Goal: Task Accomplishment & Management: Use online tool/utility

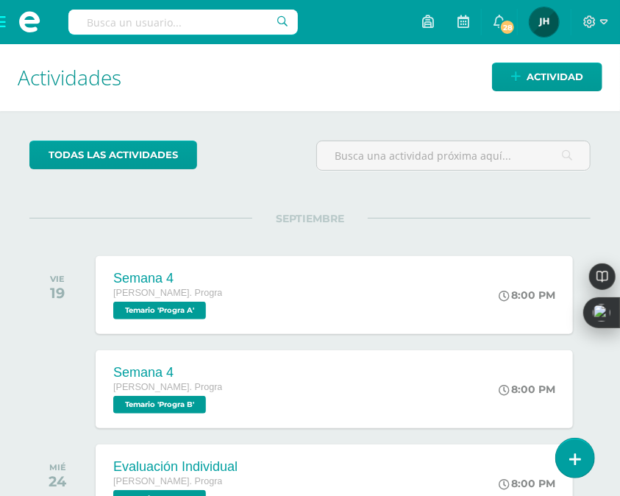
click at [4, 27] on span at bounding box center [29, 22] width 59 height 44
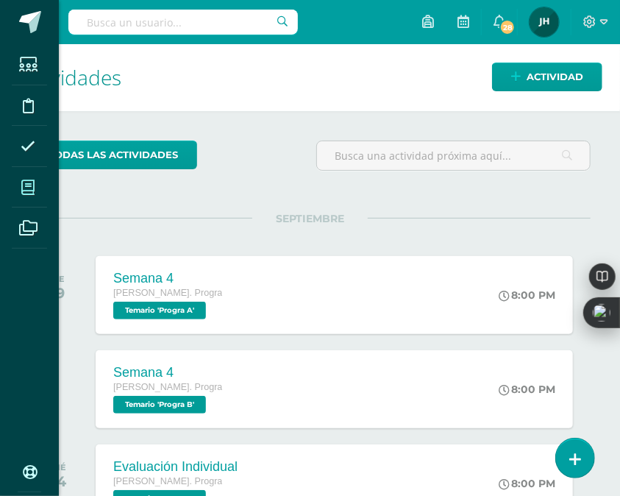
click at [35, 188] on span at bounding box center [28, 187] width 33 height 33
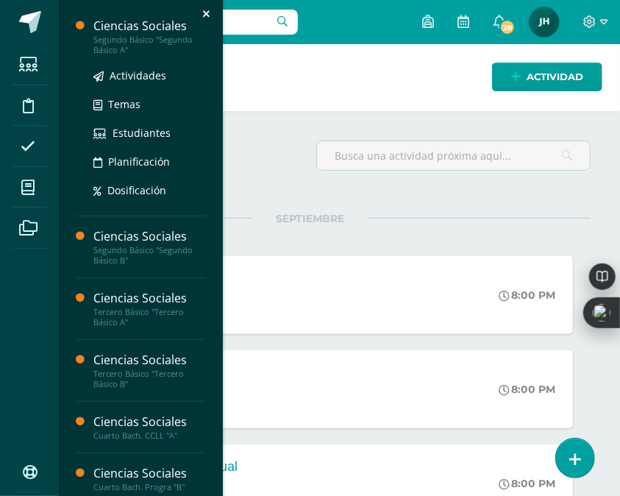
click at [116, 48] on div "Segundo Básico "Segundo Básico A"" at bounding box center [149, 45] width 112 height 21
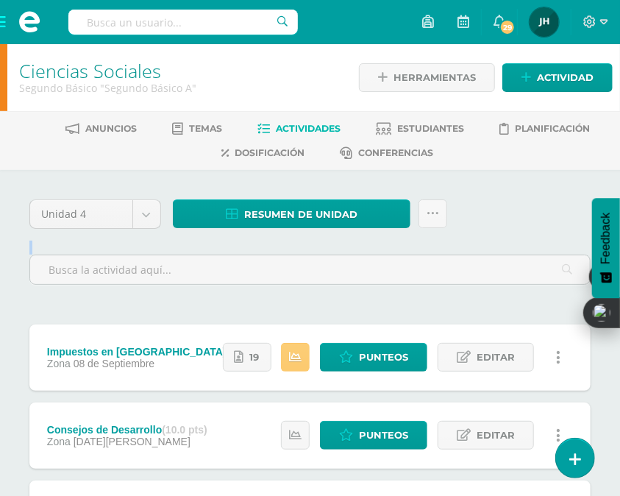
drag, startPoint x: 391, startPoint y: 303, endPoint x: 390, endPoint y: 295, distance: 8.1
click at [390, 295] on div "Unidad 4 Unidad 1 Unidad 2 Unidad 3 Unidad 4 Resumen de unidad Descargar como H…" at bounding box center [310, 407] width 573 height 416
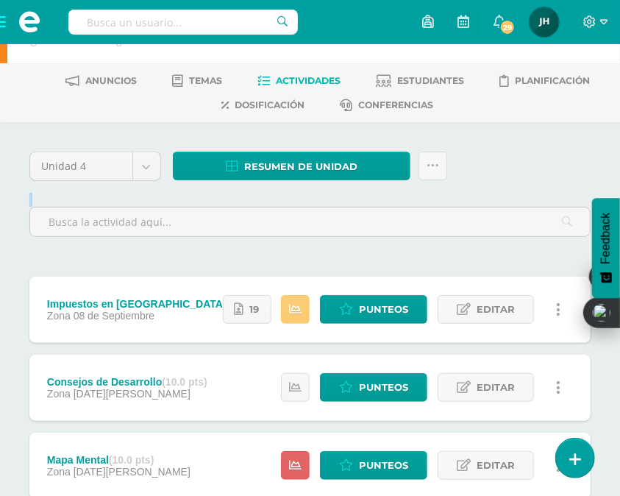
scroll to position [85, 0]
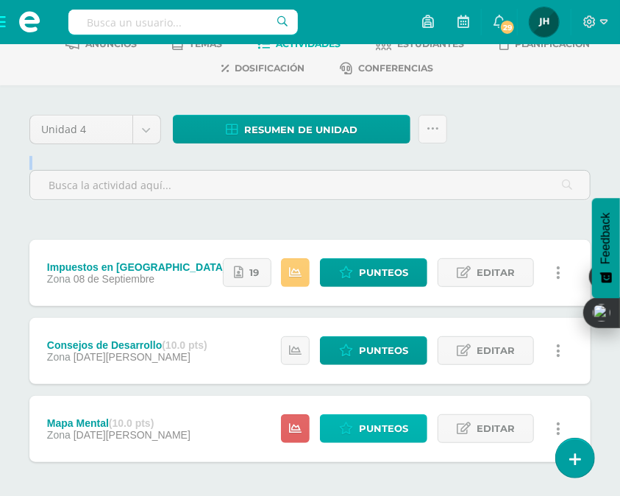
click at [386, 427] on span "Punteos" at bounding box center [383, 428] width 49 height 27
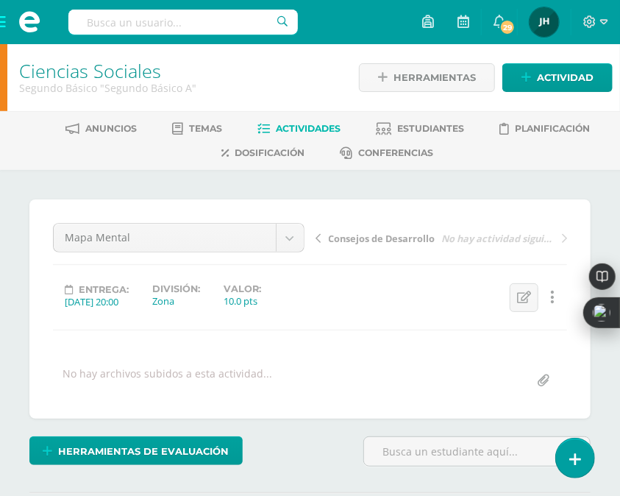
scroll to position [1, 0]
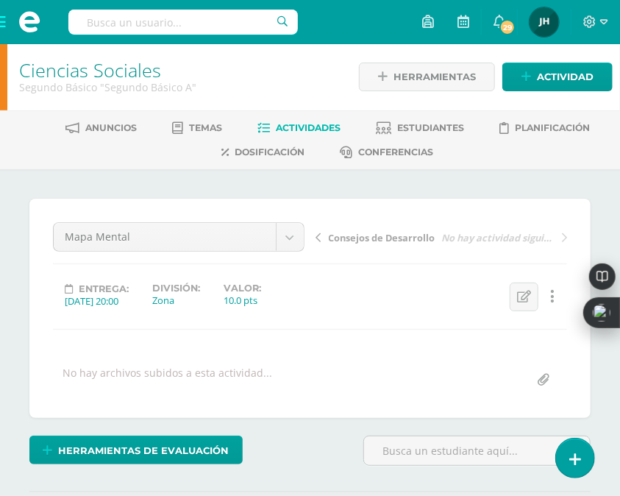
drag, startPoint x: 451, startPoint y: 319, endPoint x: 405, endPoint y: 307, distance: 47.8
click at [405, 307] on div "Mapa Mental Impuestos en [GEOGRAPHIC_DATA] Consejos de Desarrollo Mapa Mental C…" at bounding box center [310, 308] width 514 height 172
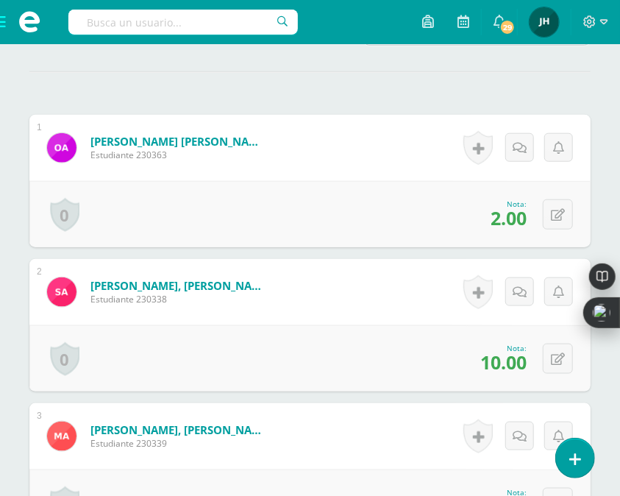
scroll to position [422, 0]
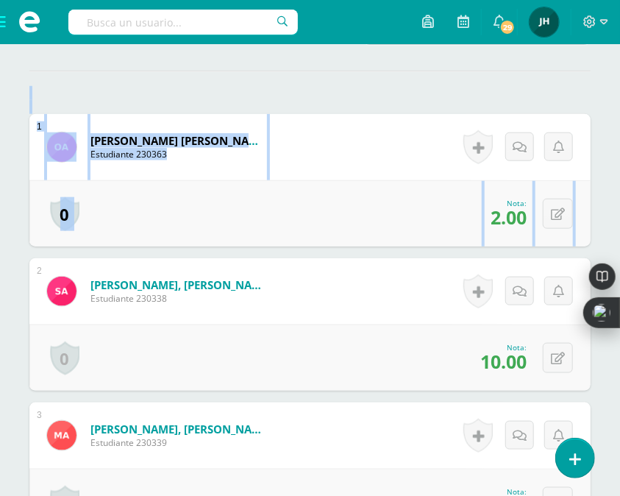
drag, startPoint x: 570, startPoint y: 174, endPoint x: 524, endPoint y: 87, distance: 98.1
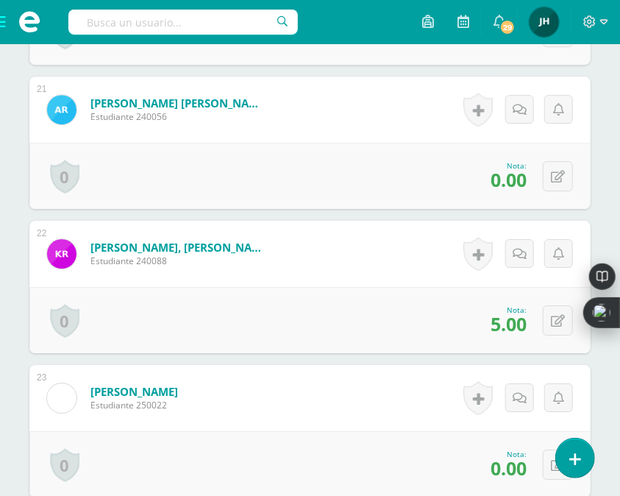
scroll to position [3321, 0]
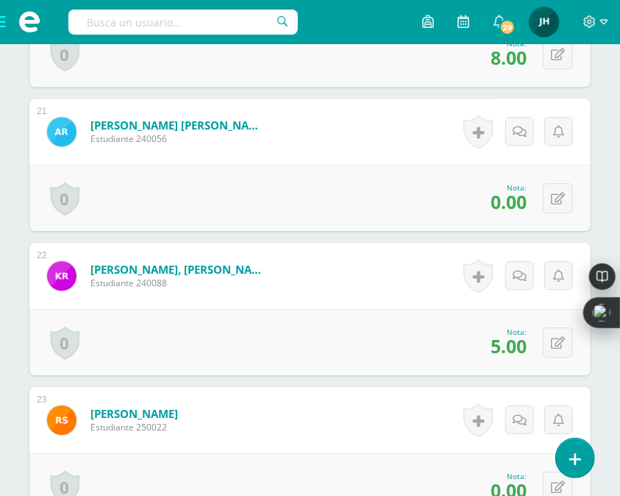
drag, startPoint x: 595, startPoint y: 285, endPoint x: 621, endPoint y: 408, distance: 125.7
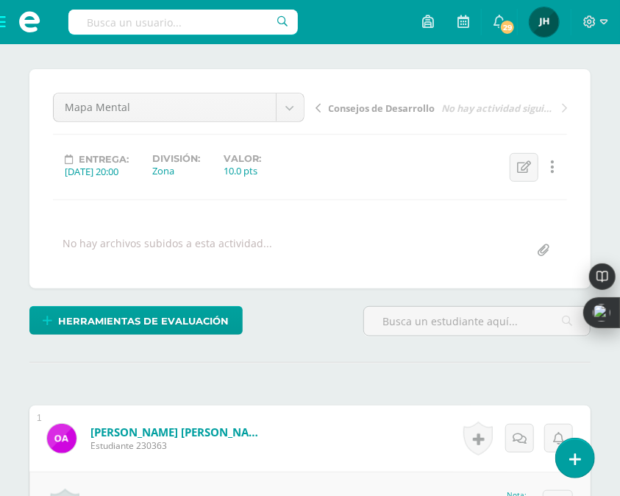
scroll to position [50, 0]
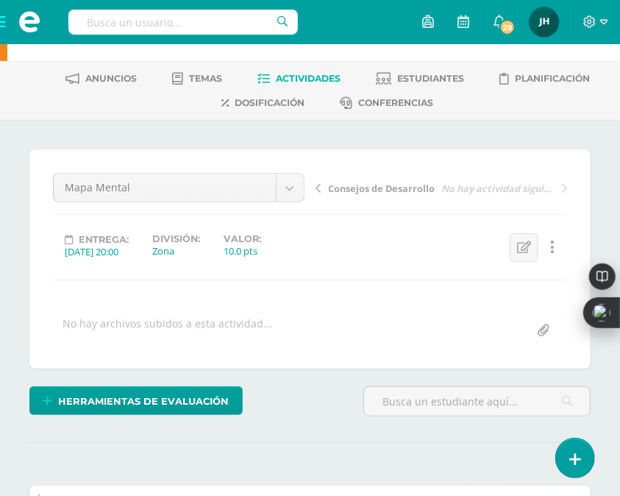
click at [297, 79] on span "Actividades" at bounding box center [308, 78] width 65 height 11
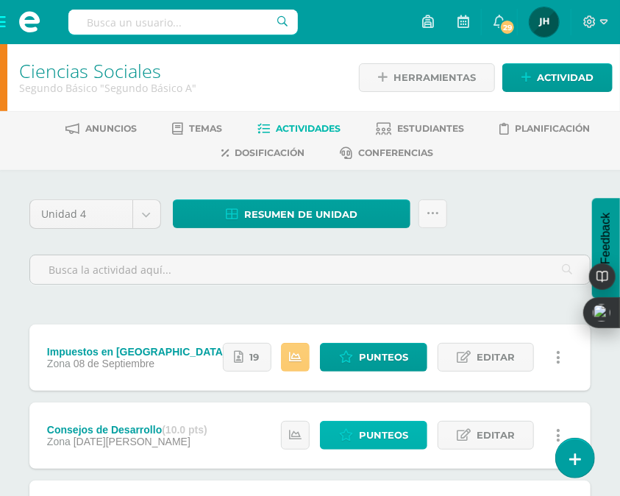
click at [378, 436] on span "Punteos" at bounding box center [383, 435] width 49 height 27
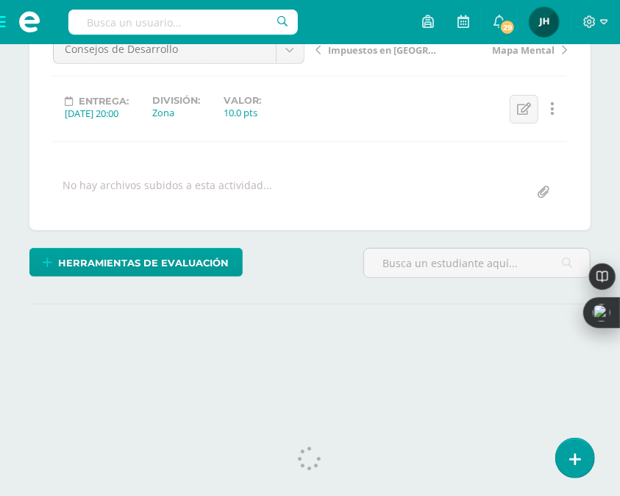
scroll to position [204, 0]
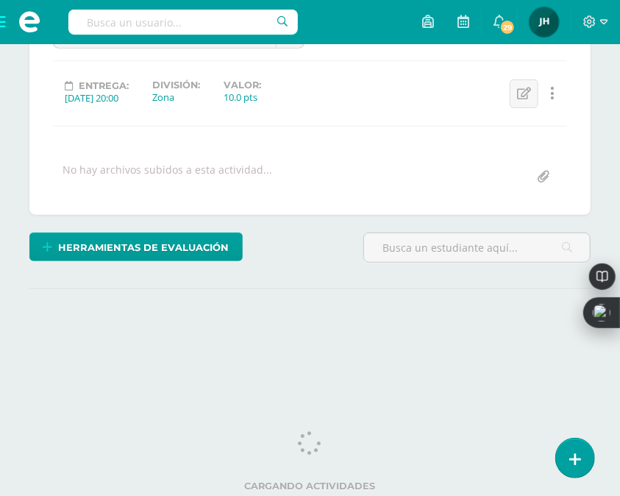
drag, startPoint x: 626, startPoint y: 76, endPoint x: 614, endPoint y: 252, distance: 177.0
click at [614, 252] on html "Estudiantes Disciplina Asistencia Mis cursos Archivos Soporte Centro de ayuda Ú…" at bounding box center [310, 99] width 620 height 607
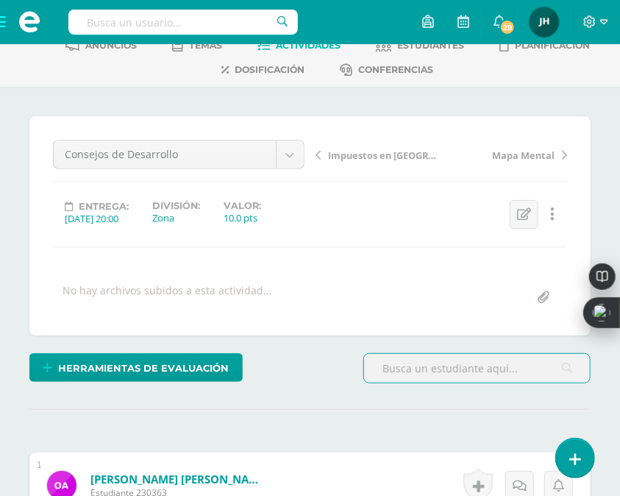
scroll to position [0, 0]
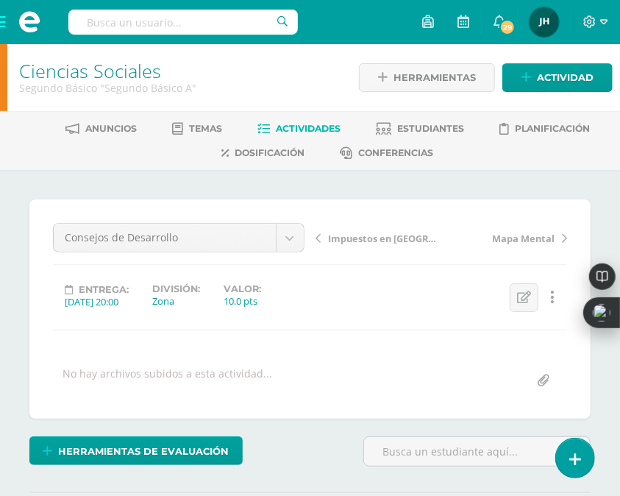
click at [282, 131] on span "Actividades" at bounding box center [308, 128] width 65 height 11
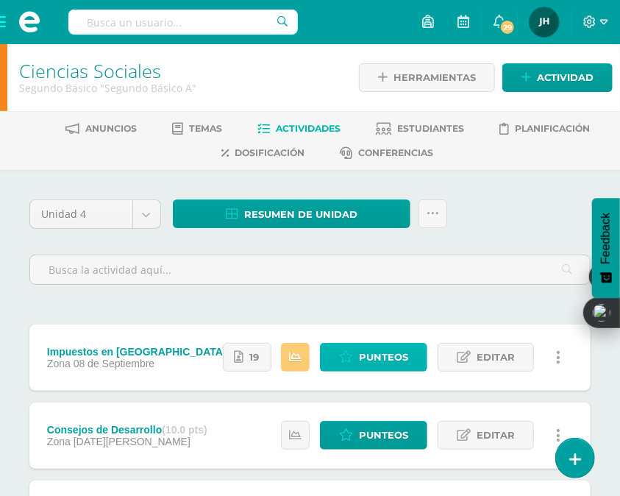
click at [362, 355] on span "Punteos" at bounding box center [383, 357] width 49 height 27
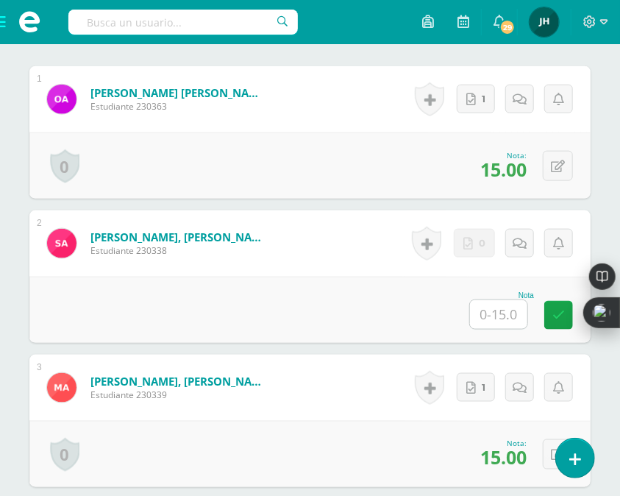
scroll to position [508, 0]
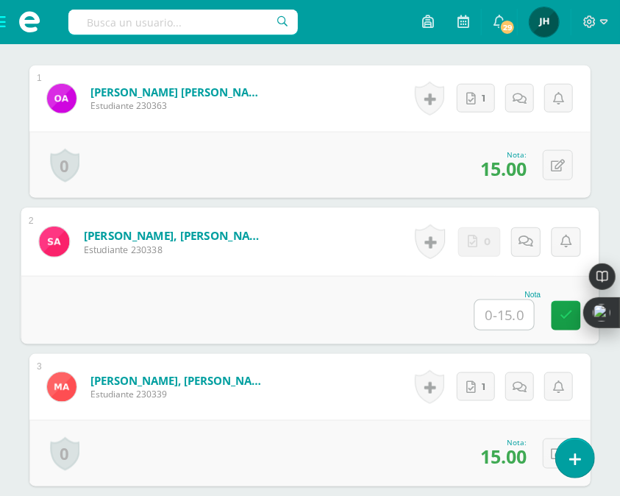
click at [505, 313] on input "text" at bounding box center [504, 314] width 59 height 29
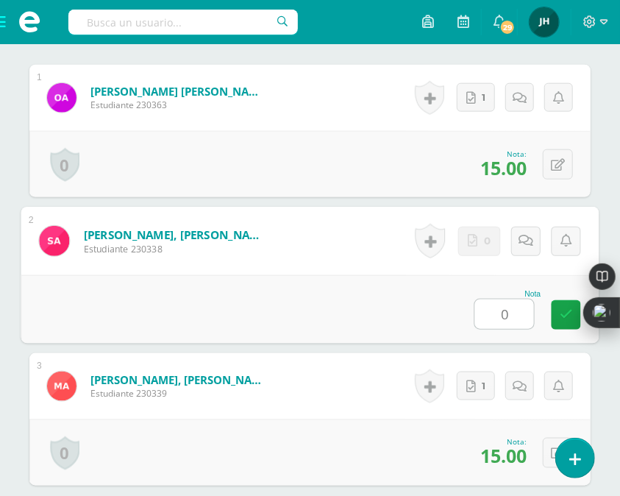
type input "0"
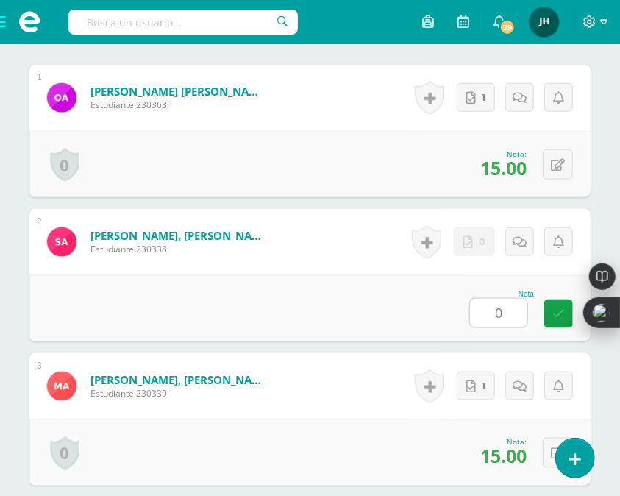
click at [368, 271] on form "Alvizures Mariscal, Santiago Alberto Estudiante 230338 Nota 0 0 Logros" at bounding box center [309, 242] width 561 height 66
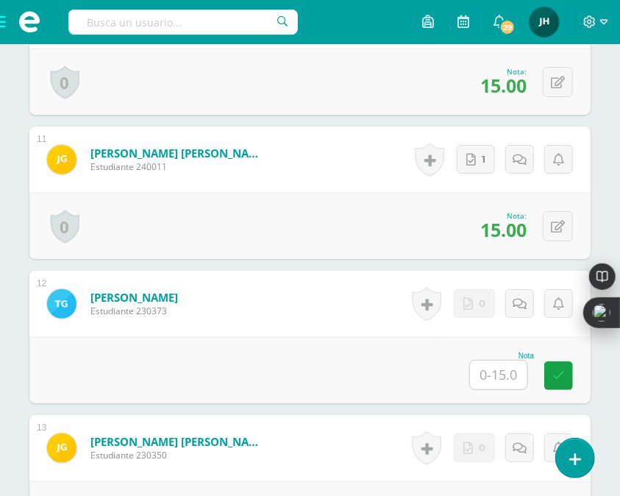
scroll to position [1912, 0]
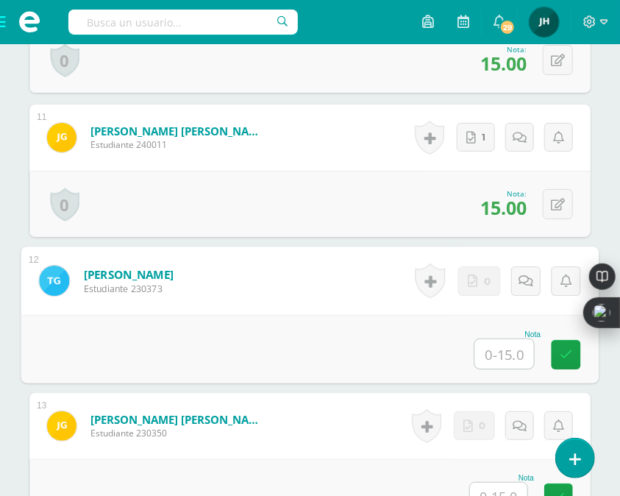
click at [509, 341] on input "text" at bounding box center [504, 353] width 59 height 29
type input "0"
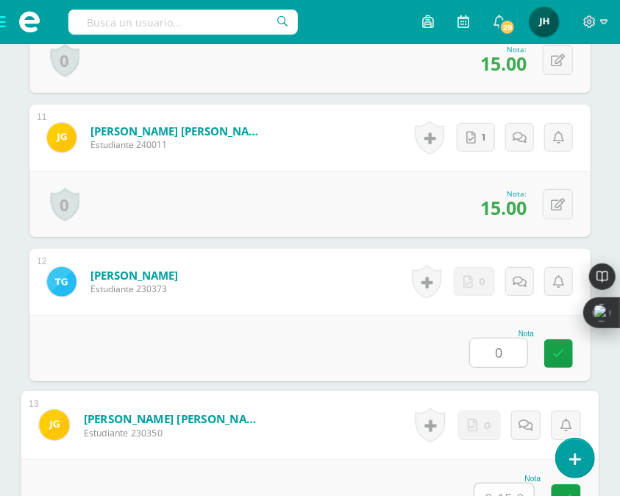
scroll to position [1926, 0]
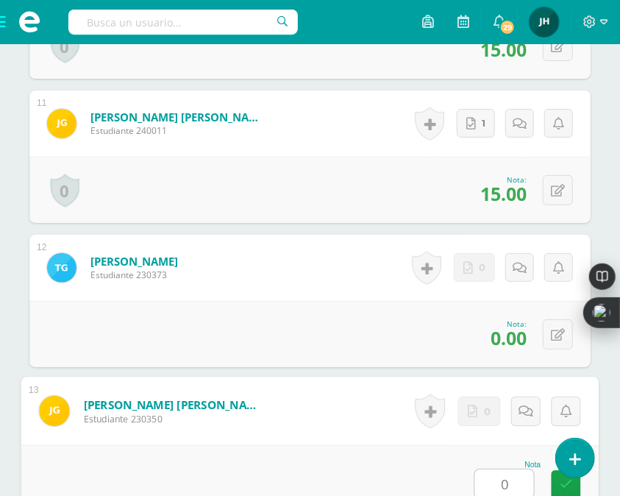
type input "0"
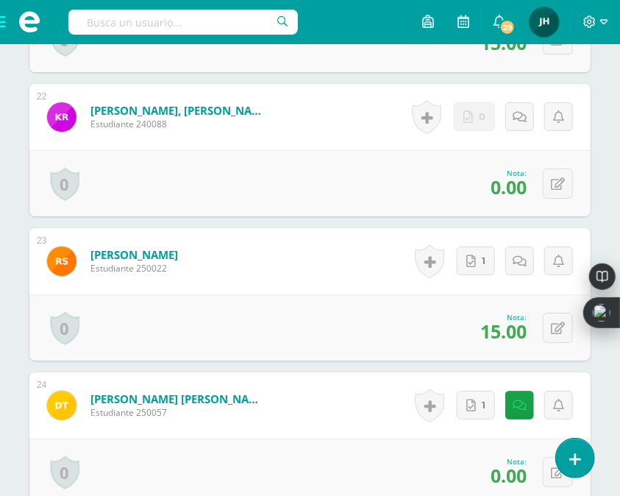
scroll to position [3533, 0]
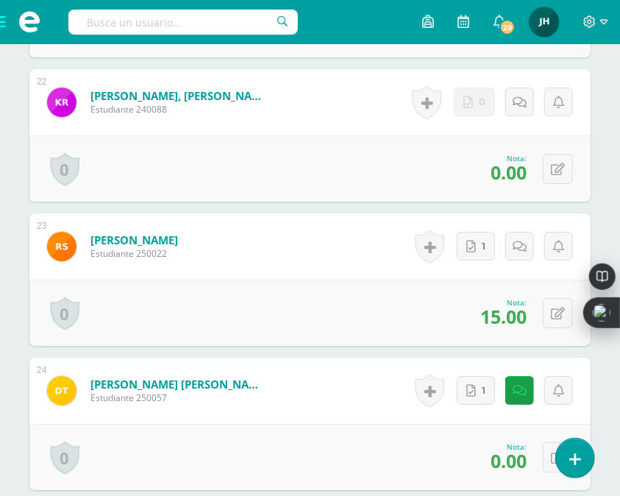
click at [3, 26] on span at bounding box center [29, 22] width 59 height 44
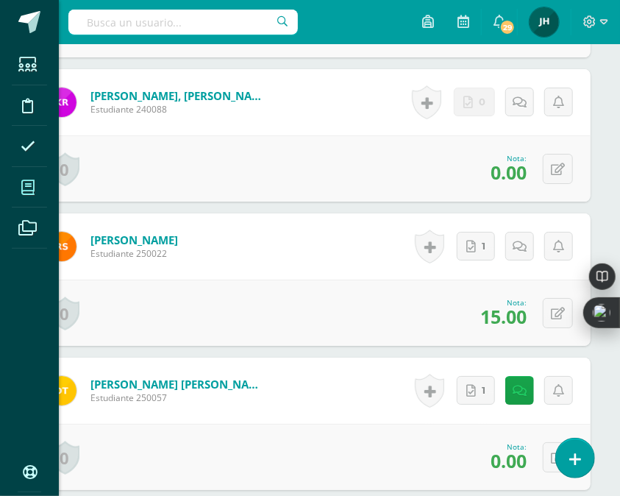
click at [40, 196] on span at bounding box center [28, 187] width 33 height 33
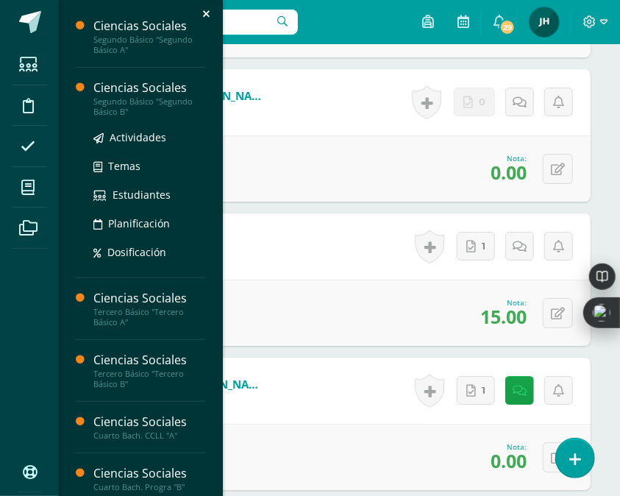
click at [134, 107] on div "Segundo Básico "Segundo Básico B"" at bounding box center [149, 106] width 112 height 21
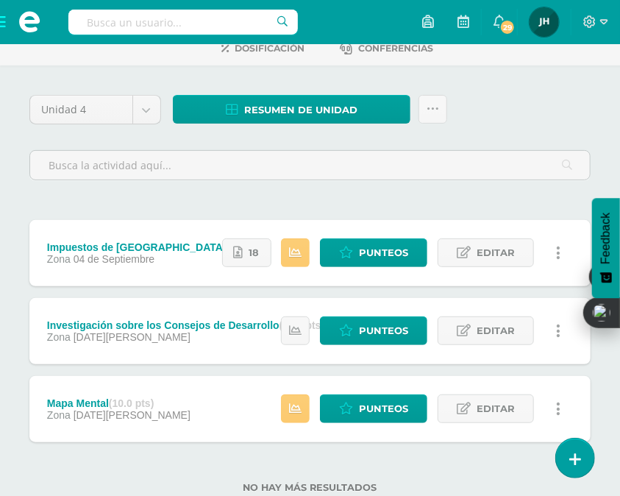
scroll to position [147, 0]
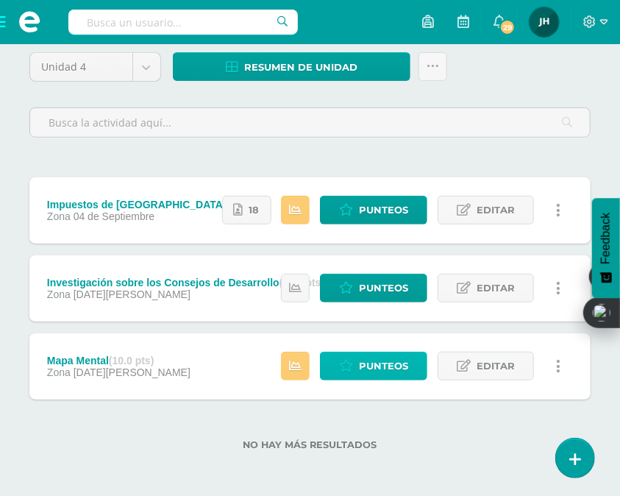
click at [363, 366] on span "Punteos" at bounding box center [383, 365] width 49 height 27
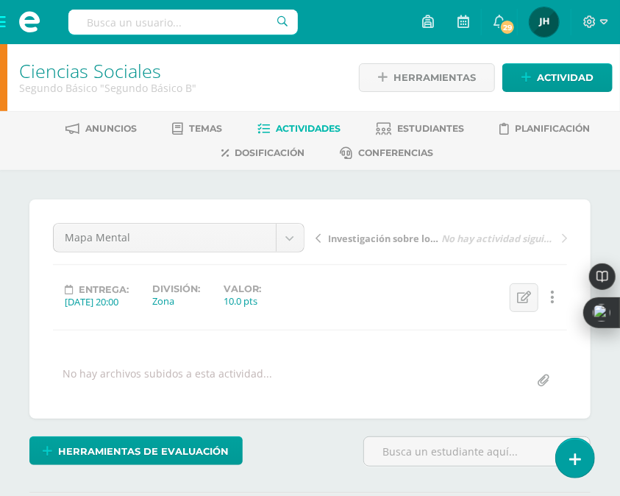
click at [314, 131] on span "Actividades" at bounding box center [308, 128] width 65 height 11
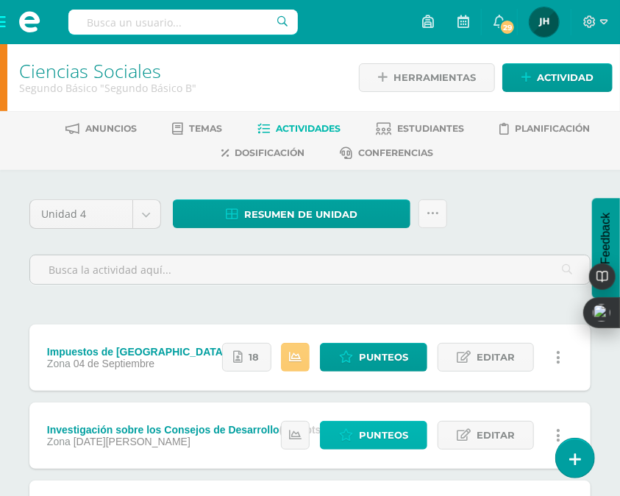
click at [392, 432] on span "Punteos" at bounding box center [383, 435] width 49 height 27
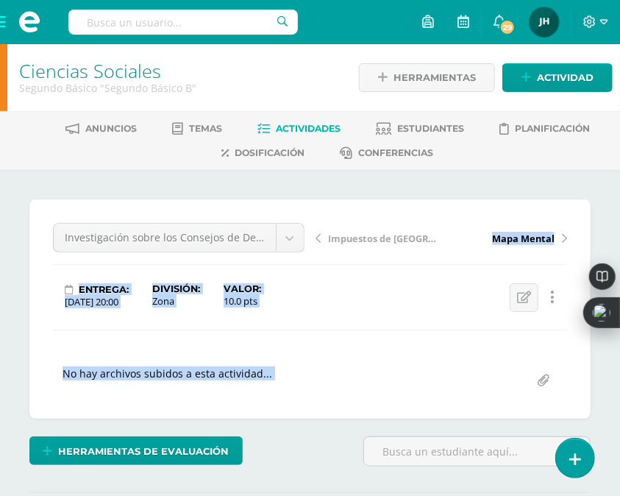
scroll to position [1, 0]
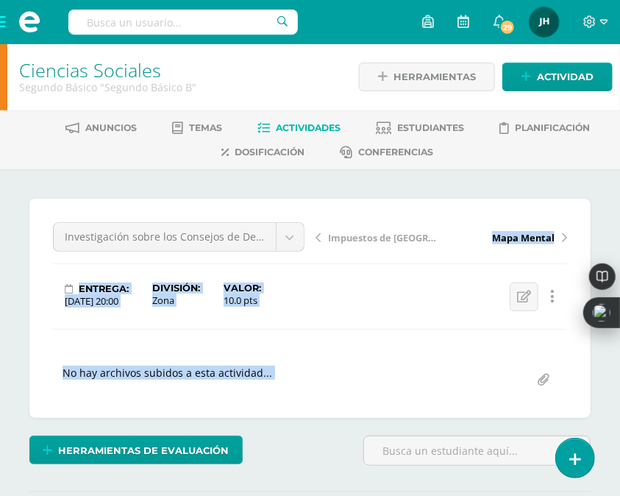
drag, startPoint x: 0, startPoint y: 0, endPoint x: 469, endPoint y: 182, distance: 503.7
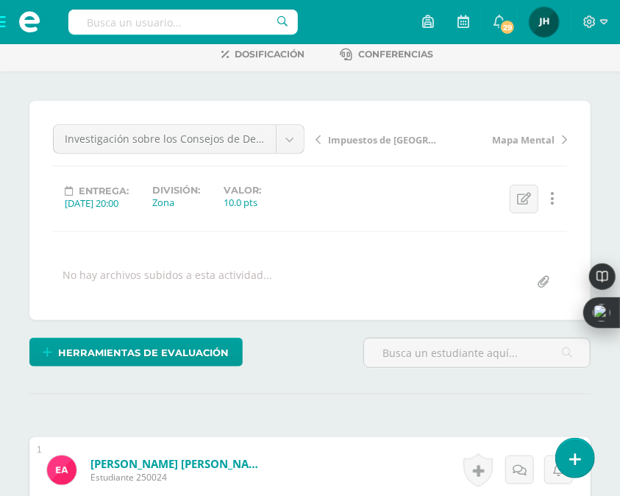
scroll to position [18, 0]
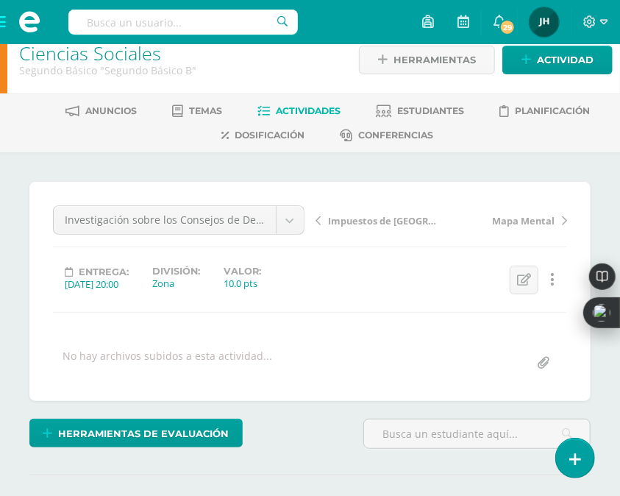
click at [315, 108] on span "Actividades" at bounding box center [308, 110] width 65 height 11
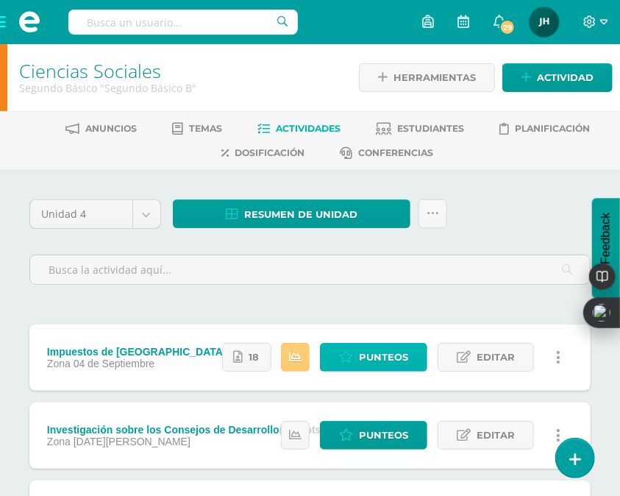
click at [363, 359] on span "Punteos" at bounding box center [383, 357] width 49 height 27
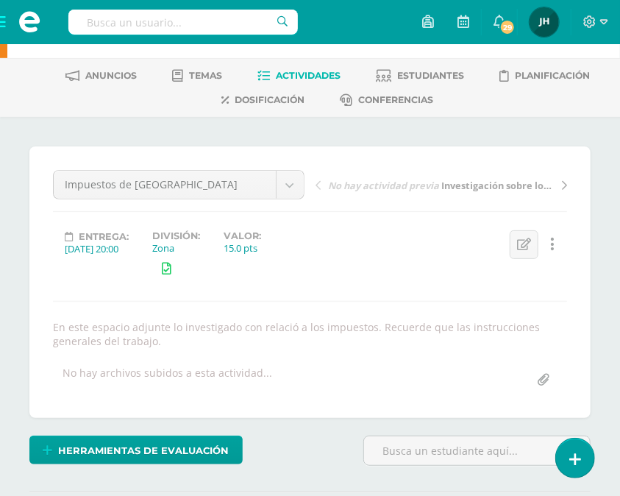
drag, startPoint x: 0, startPoint y: 0, endPoint x: 818, endPoint y: 461, distance: 939.3
click at [620, 461] on html "Estudiantes Disciplina Asistencia Mis cursos Archivos Soporte Centro de ayuda Ú…" at bounding box center [310, 276] width 620 height 659
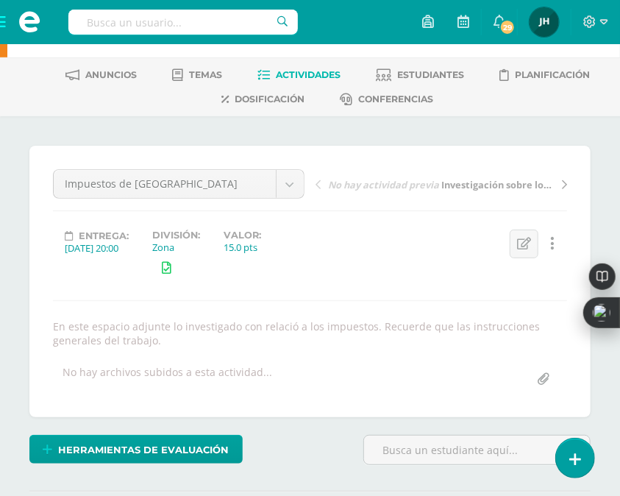
click at [429, 289] on div "Impuestos de Guatemala Impuestos de Guatemala Investigación sobre los Consejos …" at bounding box center [310, 281] width 514 height 224
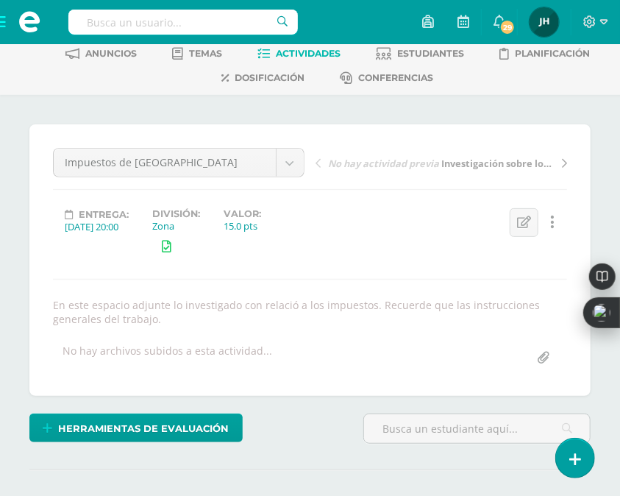
scroll to position [0, 0]
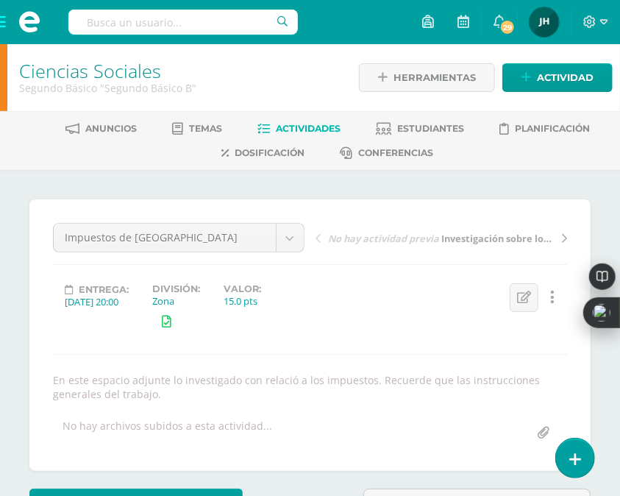
click at [3, 31] on span at bounding box center [29, 22] width 59 height 44
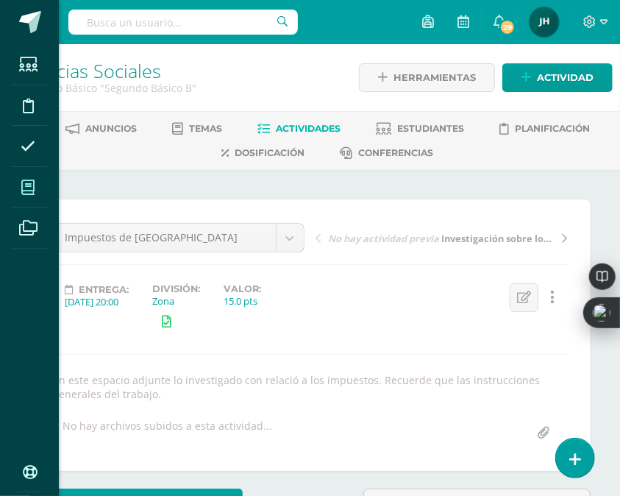
click at [35, 191] on span at bounding box center [28, 187] width 33 height 33
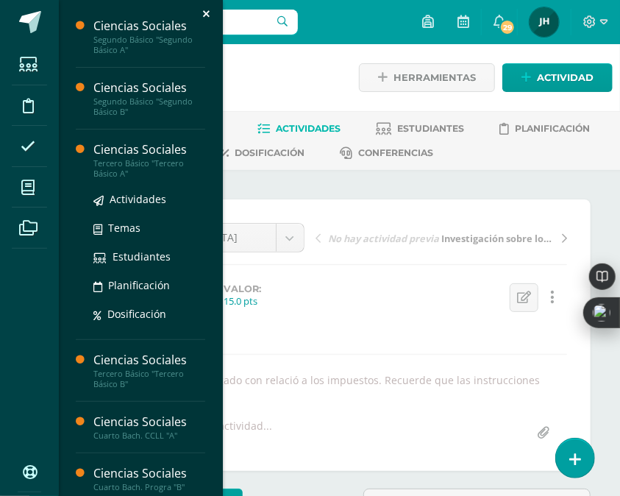
click at [119, 167] on div "Tercero Básico "Tercero Básico A"" at bounding box center [149, 168] width 112 height 21
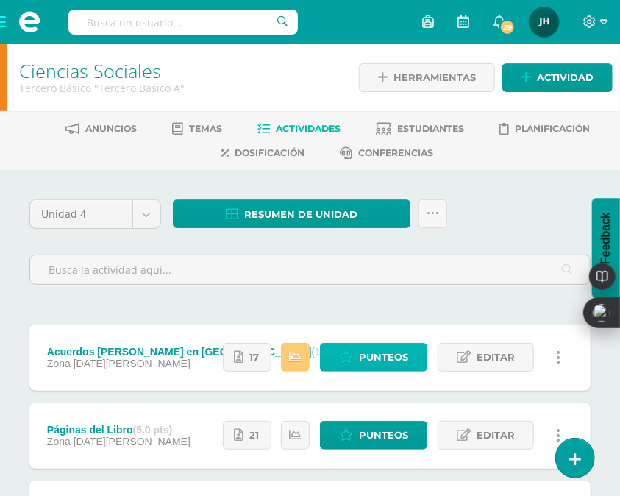
click at [395, 356] on span "Punteos" at bounding box center [383, 357] width 49 height 27
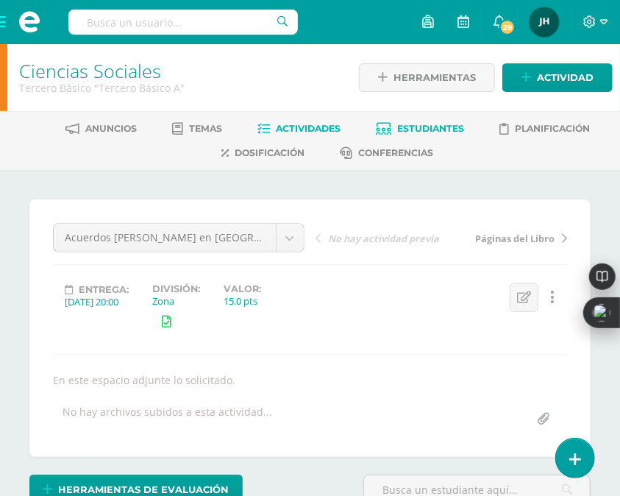
click at [423, 130] on span "Estudiantes" at bounding box center [430, 128] width 67 height 11
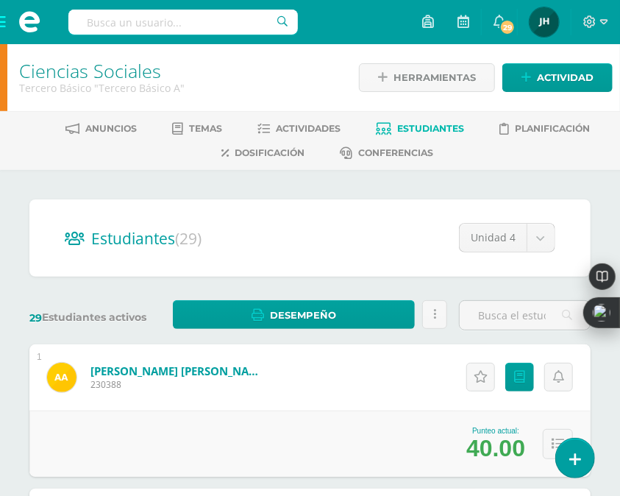
scroll to position [206, 0]
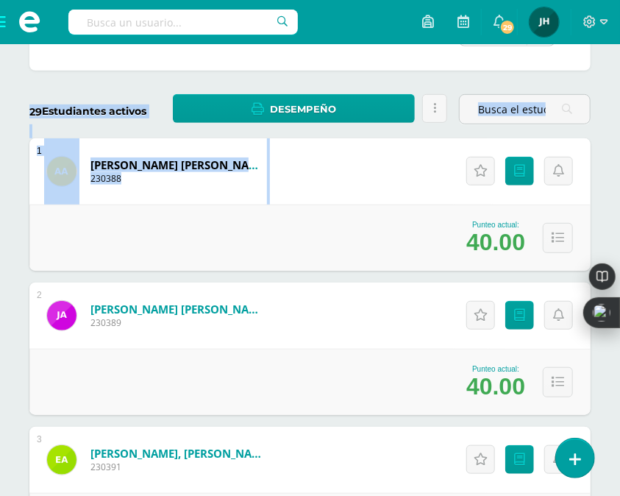
click at [405, 171] on div "1 [PERSON_NAME] [PERSON_NAME] 230388 Punteo actual: 40.00 Actitudinales Punteos…" at bounding box center [309, 204] width 561 height 132
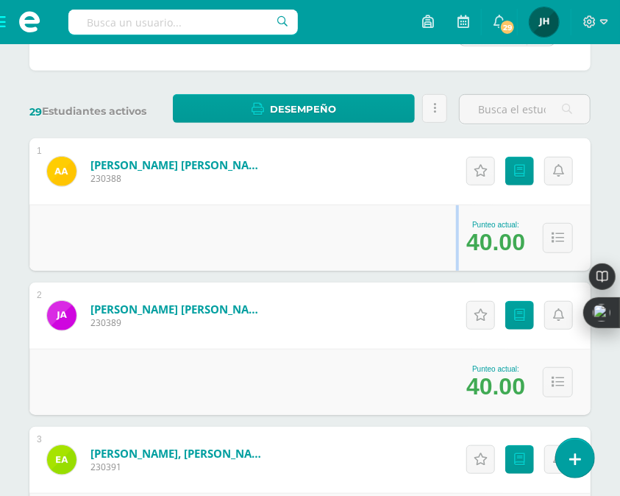
click at [405, 171] on div "1 [PERSON_NAME] [PERSON_NAME] 230388 Punteo actual: 40.00 Actitudinales Punteos…" at bounding box center [309, 204] width 561 height 132
click at [384, 235] on div "Punteo actual: 40.00" at bounding box center [309, 238] width 561 height 66
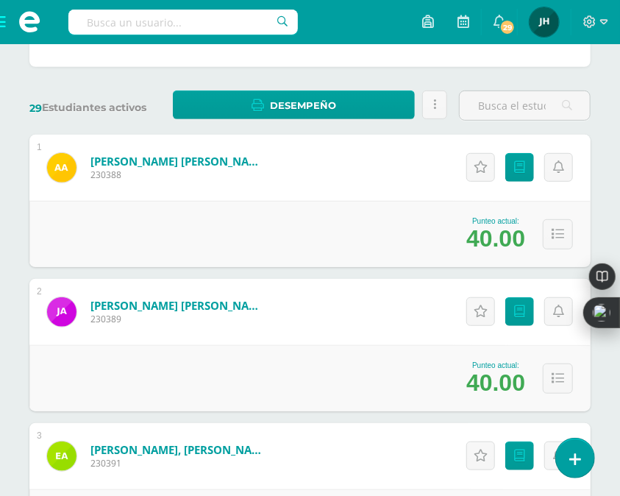
scroll to position [0, 0]
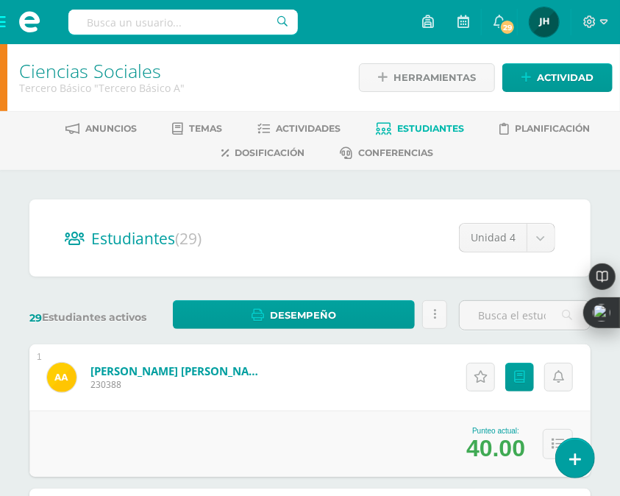
click at [2, 24] on span at bounding box center [29, 22] width 59 height 44
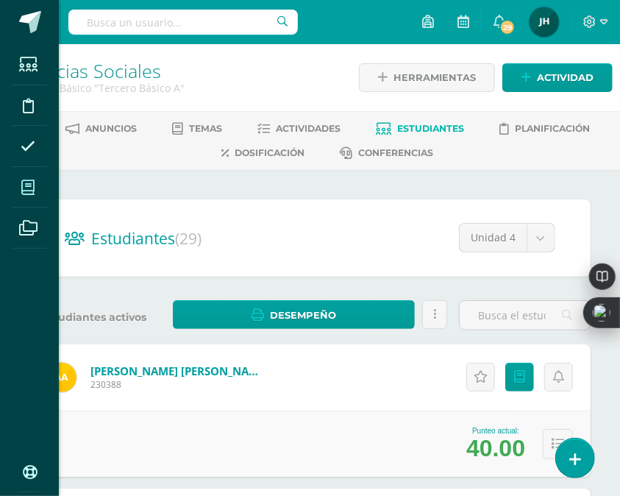
click at [33, 185] on icon at bounding box center [27, 187] width 13 height 15
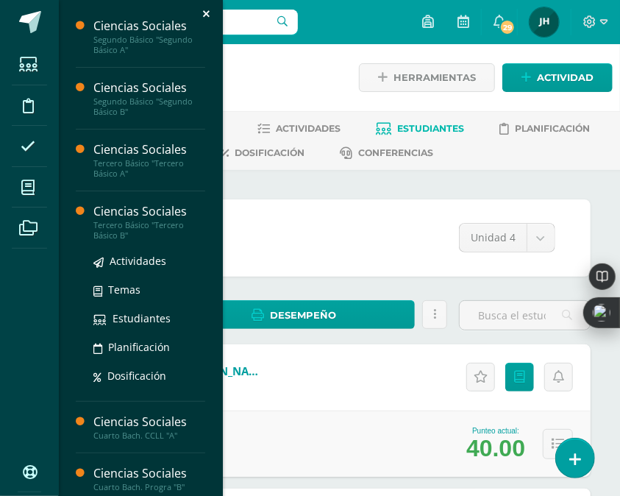
click at [113, 228] on div "Tercero Básico "Tercero Básico B"" at bounding box center [149, 230] width 112 height 21
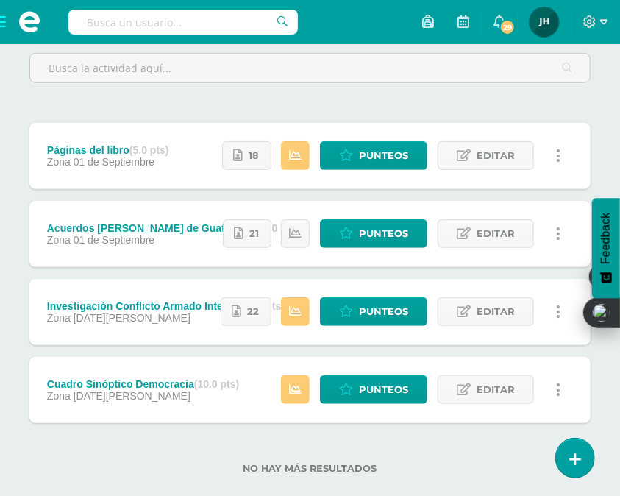
scroll to position [203, 0]
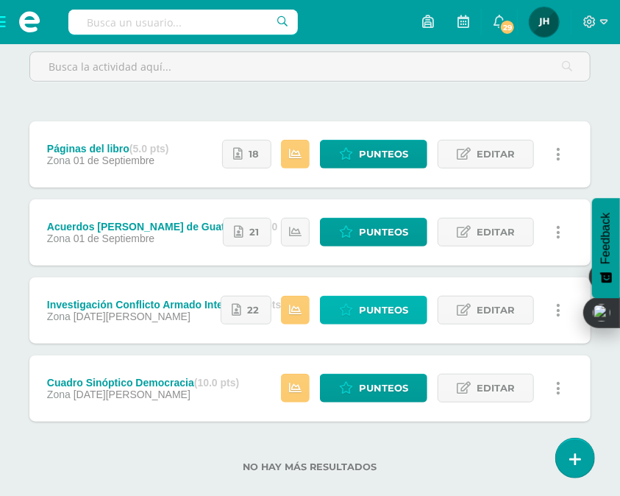
click at [390, 314] on span "Punteos" at bounding box center [383, 310] width 49 height 27
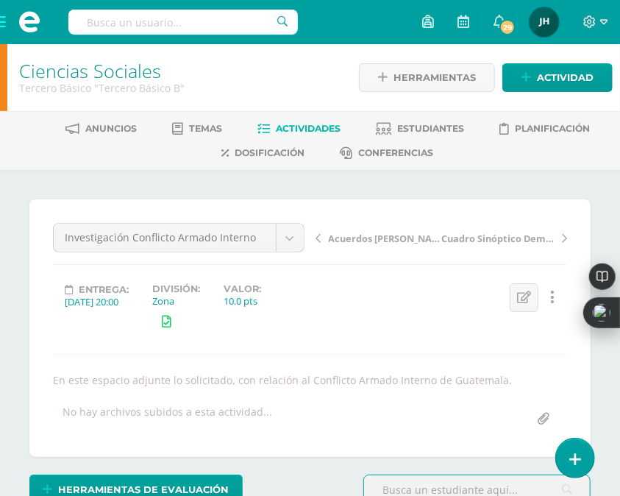
click at [308, 127] on span "Actividades" at bounding box center [308, 128] width 65 height 11
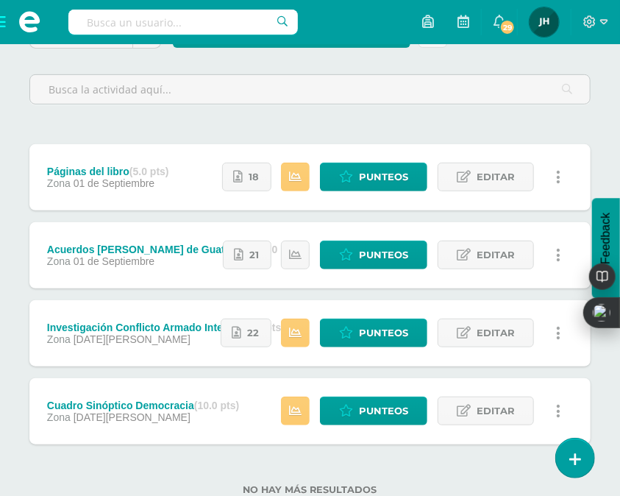
scroll to position [194, 0]
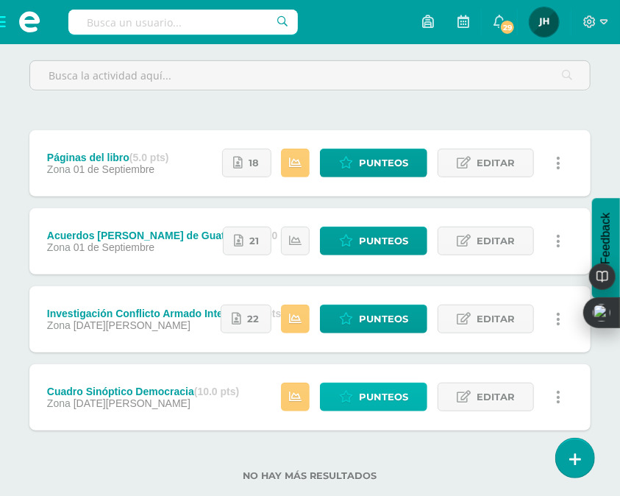
click at [391, 394] on span "Punteos" at bounding box center [383, 396] width 49 height 27
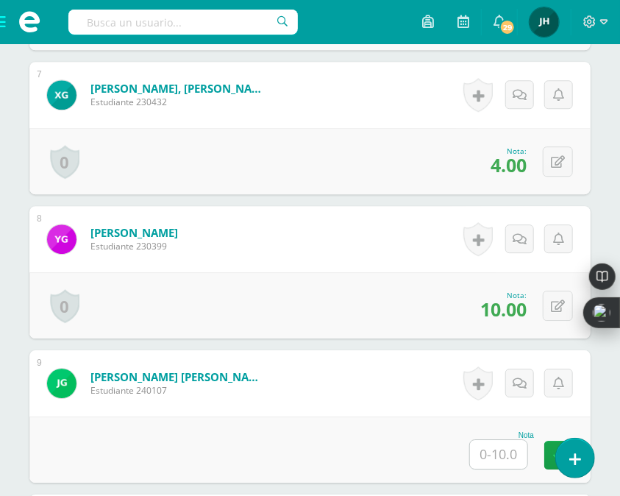
scroll to position [1347, 0]
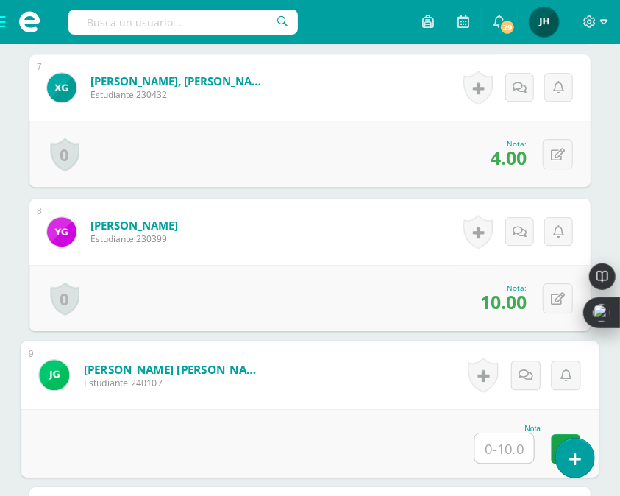
click at [497, 458] on input "text" at bounding box center [504, 447] width 59 height 29
type input "0"
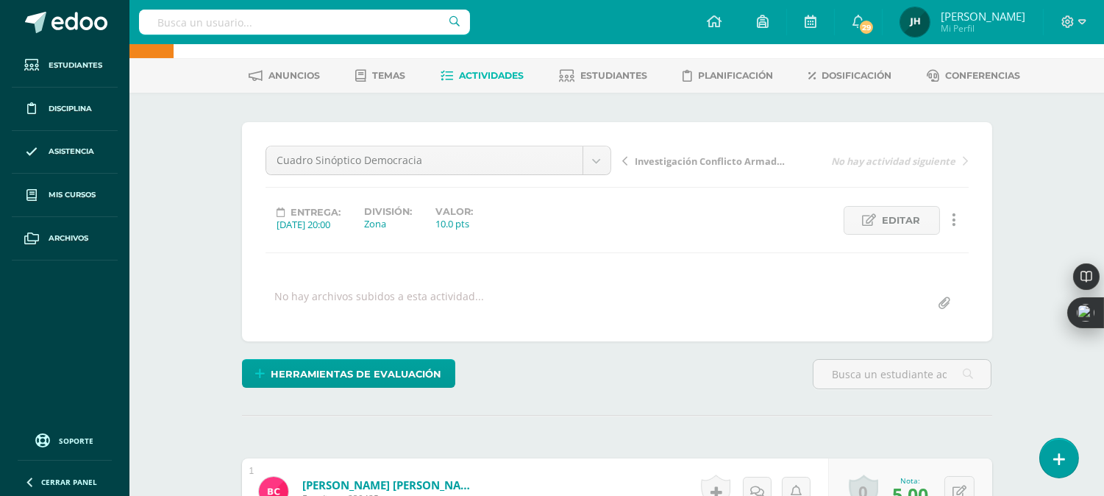
scroll to position [28, 0]
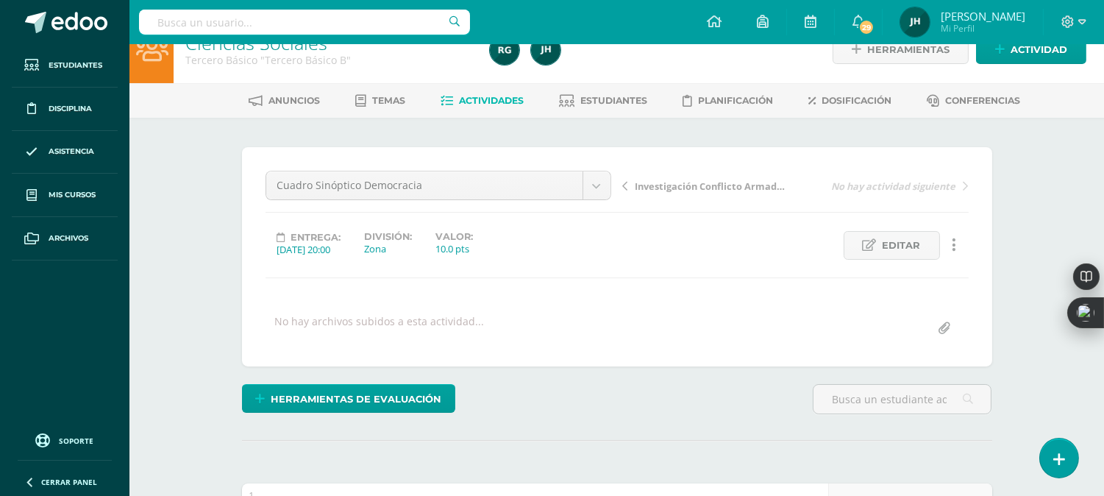
click at [482, 100] on span "Actividades" at bounding box center [491, 100] width 65 height 11
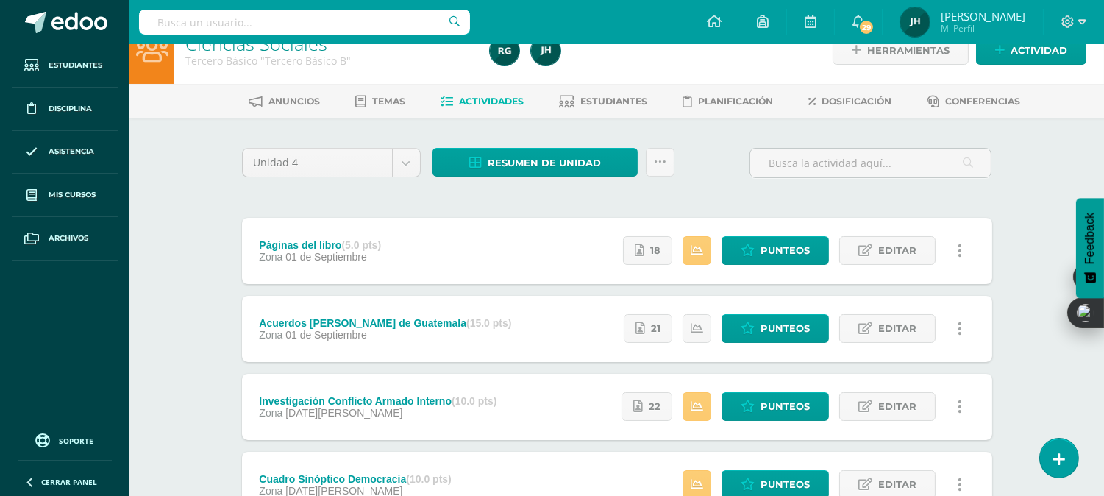
scroll to position [32, 0]
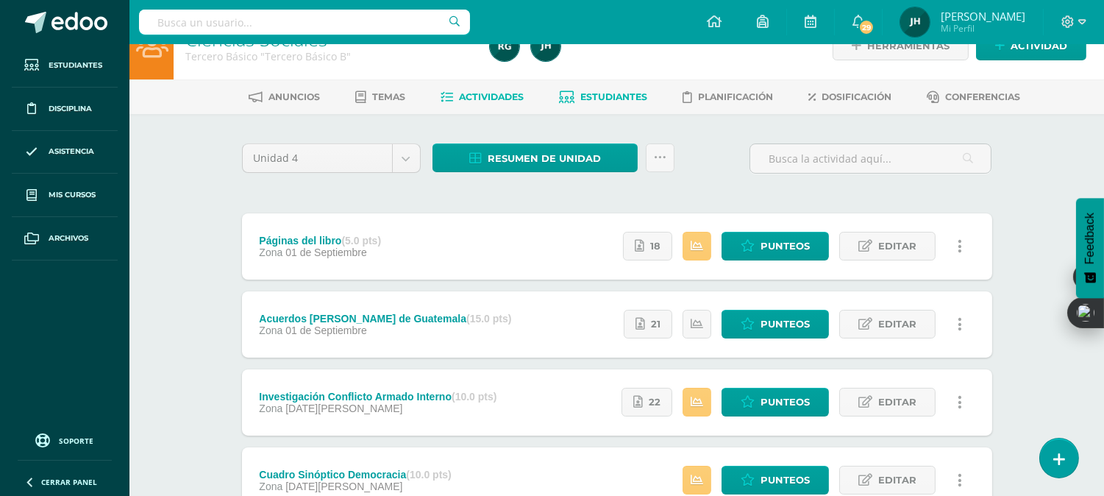
click at [611, 104] on link "Estudiantes" at bounding box center [603, 97] width 88 height 24
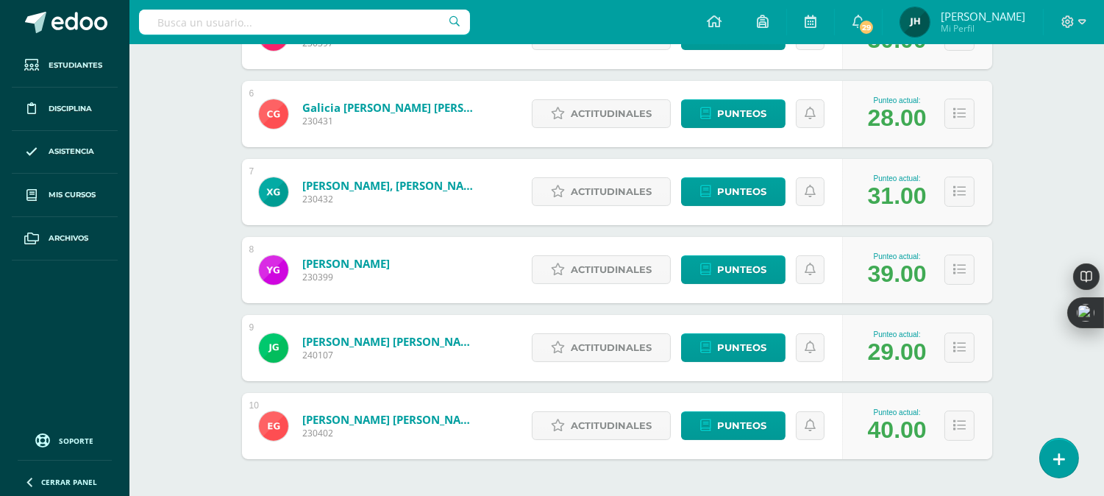
scroll to position [683, 0]
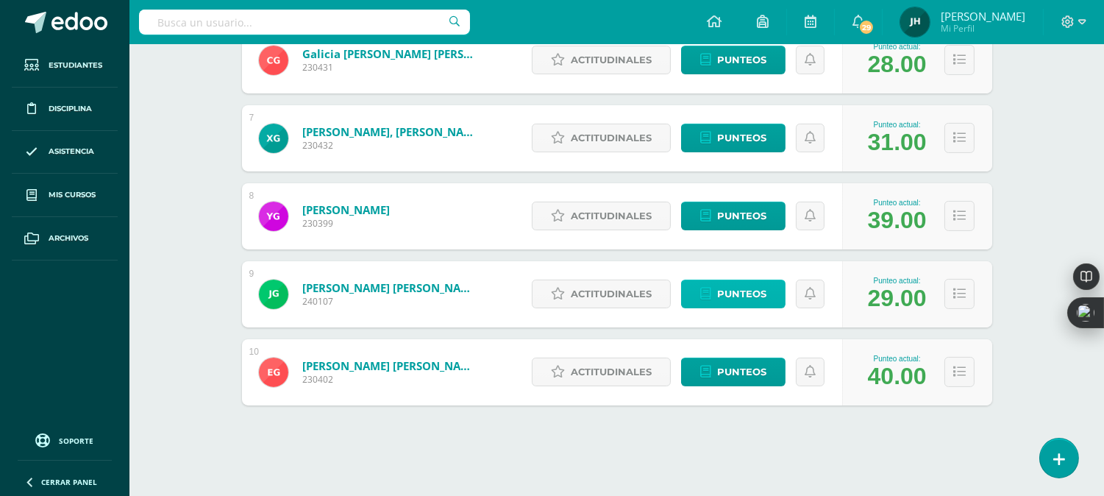
click at [726, 299] on span "Punteos" at bounding box center [741, 293] width 49 height 27
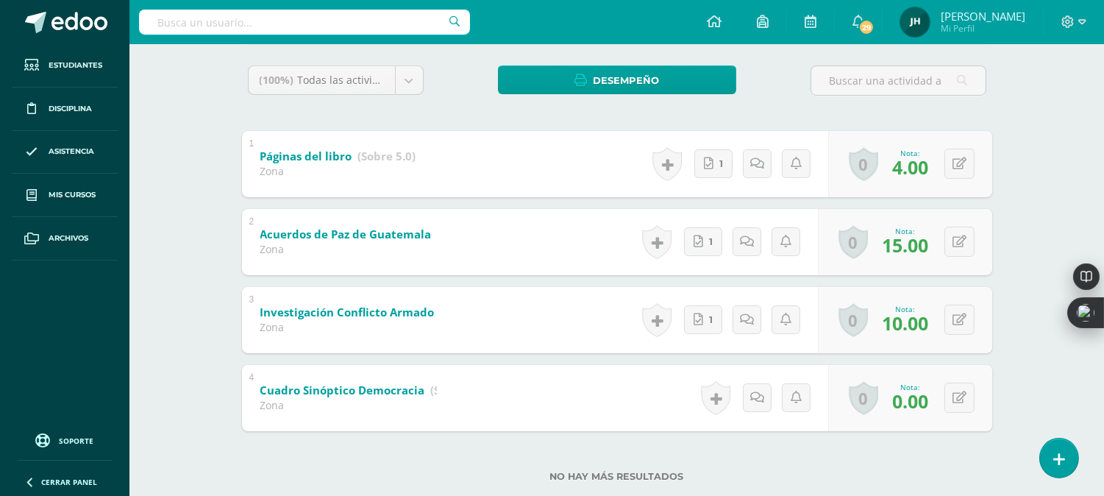
scroll to position [240, 0]
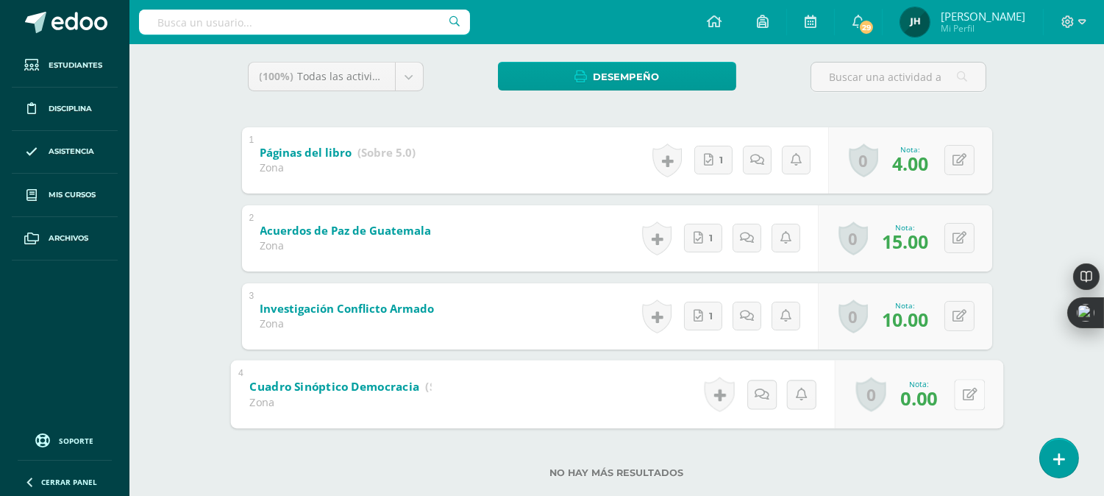
click at [958, 395] on button at bounding box center [969, 394] width 31 height 31
click at [593, 314] on div "3 Investigación Conflicto Armado Interno (Sobre 10.0) Zona Nota 10.00 0 Logros …" at bounding box center [617, 316] width 751 height 66
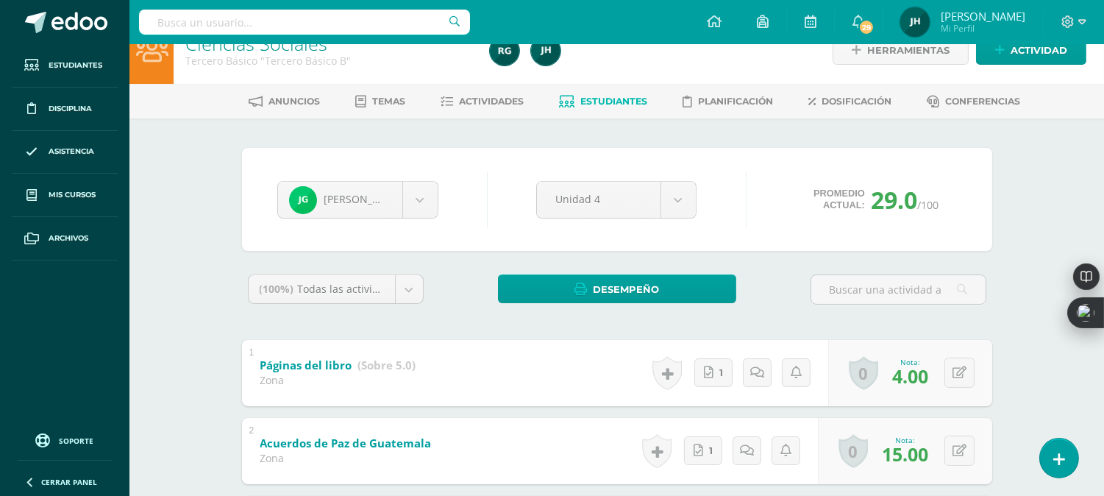
scroll to position [6, 0]
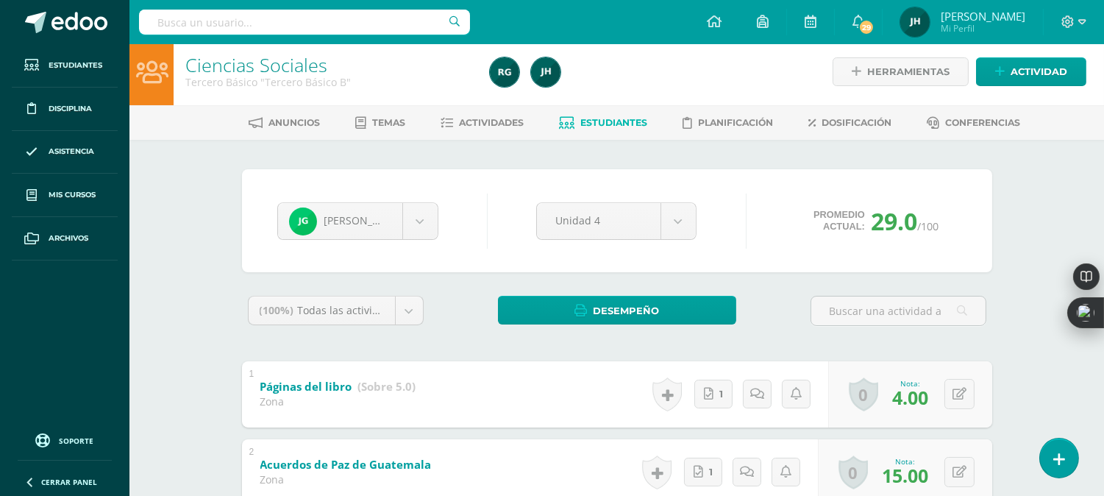
click at [479, 135] on div "Anuncios Temas Actividades Estudiantes Planificación Dosificación Conferencias" at bounding box center [635, 122] width 1010 height 35
click at [487, 129] on link "Actividades" at bounding box center [482, 123] width 83 height 24
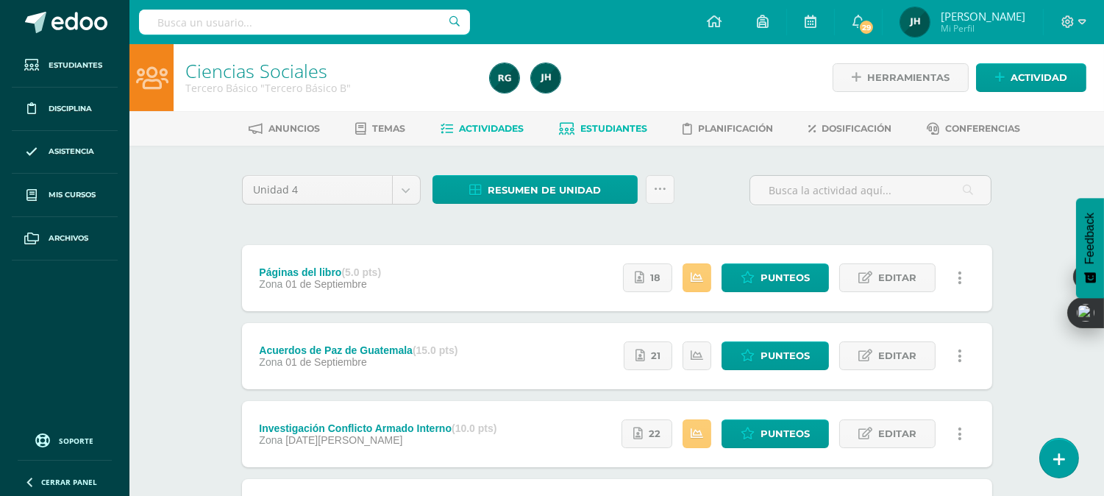
click at [593, 128] on span "Estudiantes" at bounding box center [614, 128] width 67 height 11
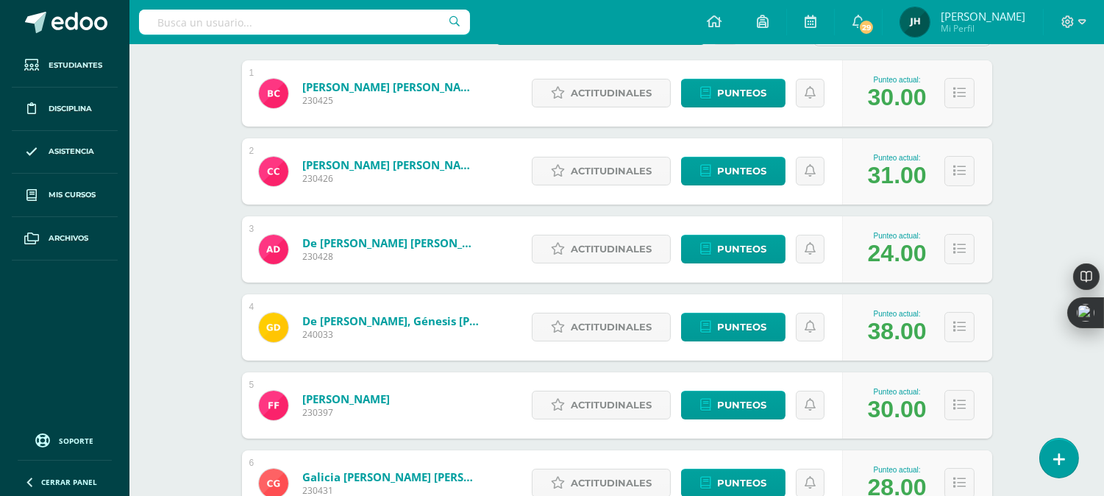
scroll to position [266, 0]
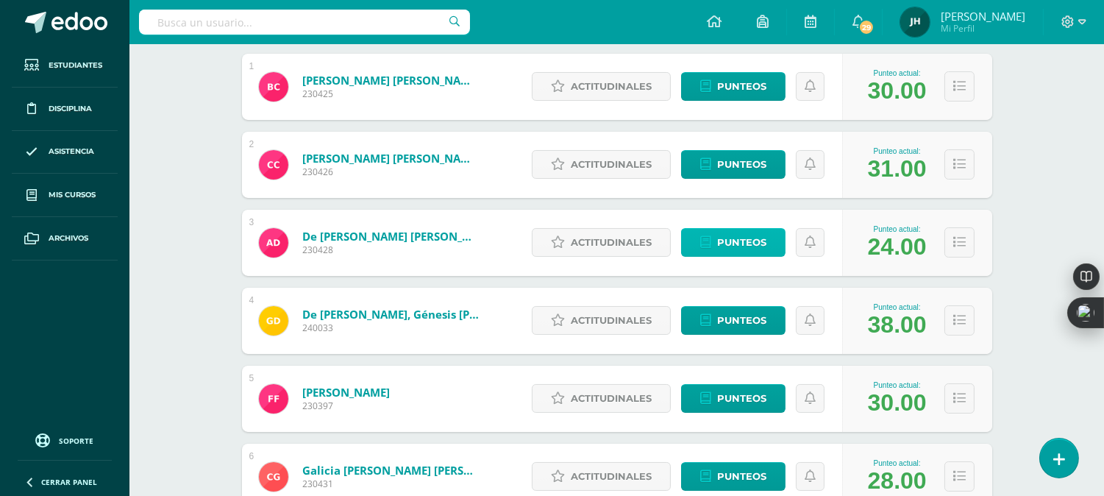
click at [761, 244] on span "Punteos" at bounding box center [741, 242] width 49 height 27
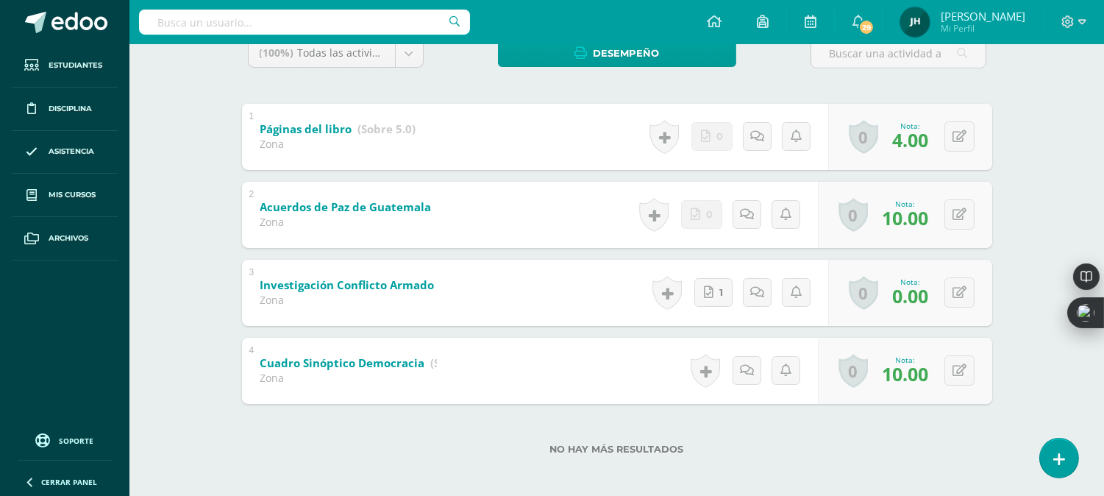
scroll to position [268, 0]
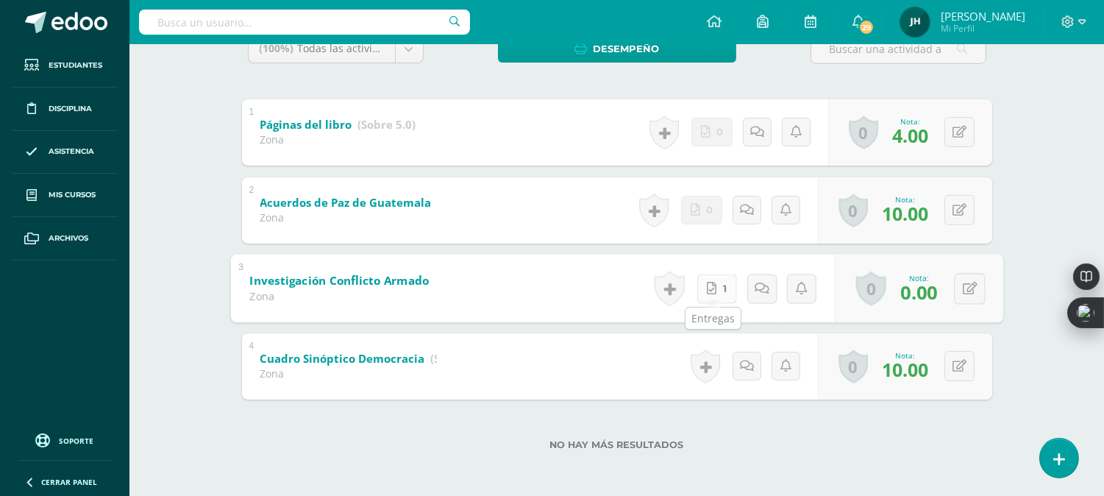
click at [712, 291] on icon at bounding box center [712, 288] width 10 height 13
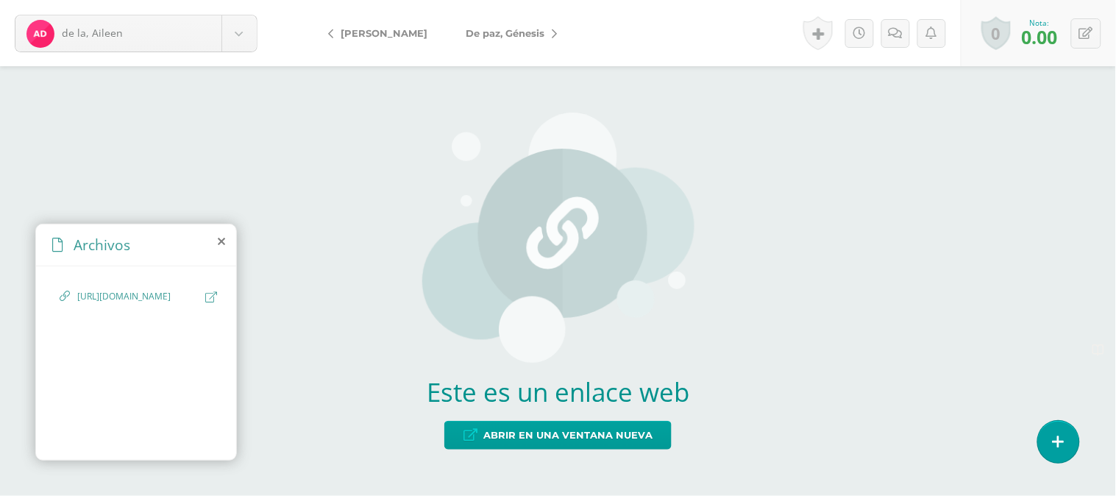
click at [157, 304] on span "[URL][DOMAIN_NAME]" at bounding box center [137, 297] width 121 height 14
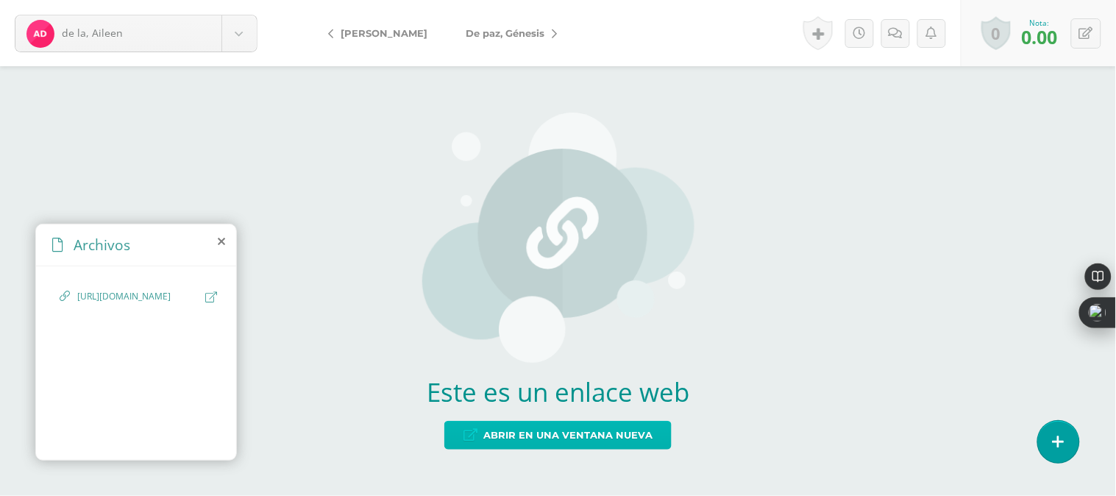
click at [546, 438] on span "Abrir en una ventana nueva" at bounding box center [567, 435] width 169 height 27
